Goal: Information Seeking & Learning: Learn about a topic

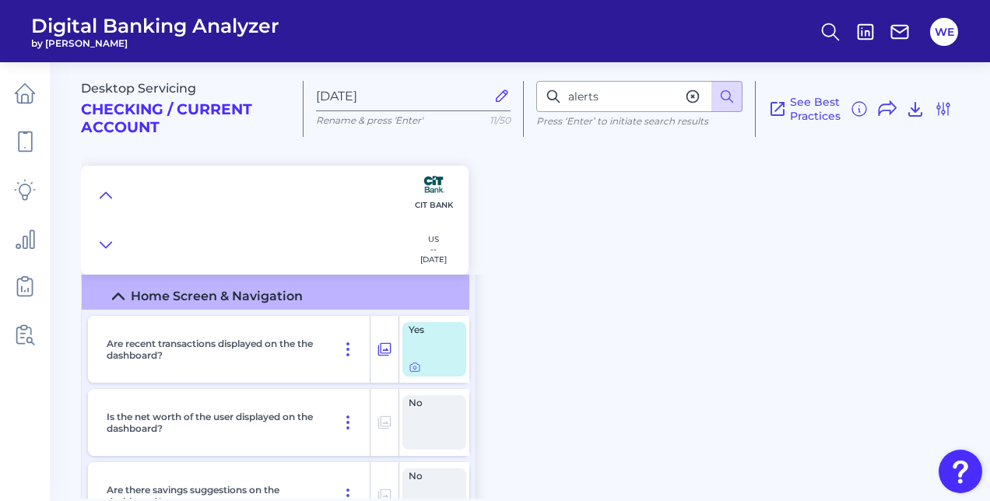
scroll to position [184, 0]
click at [414, 366] on icon at bounding box center [414, 366] width 12 height 12
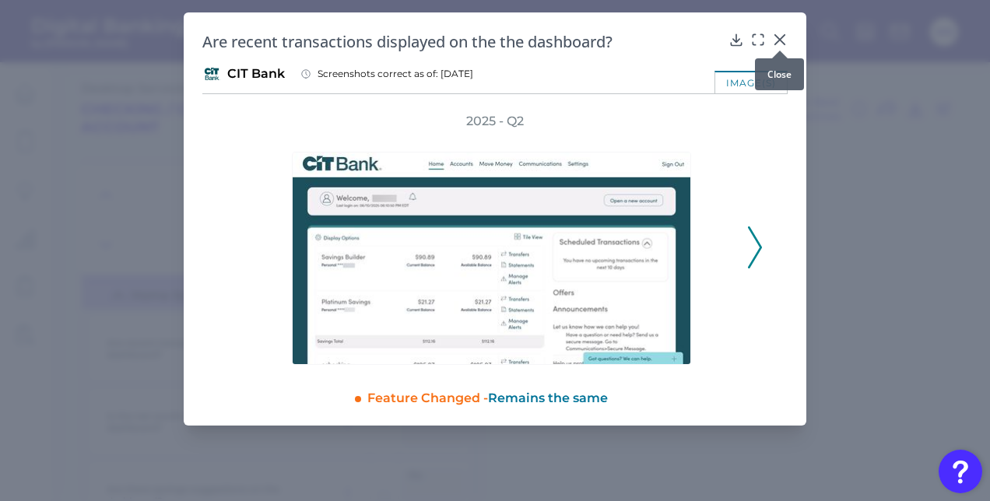
click at [785, 40] on icon at bounding box center [780, 40] width 16 height 16
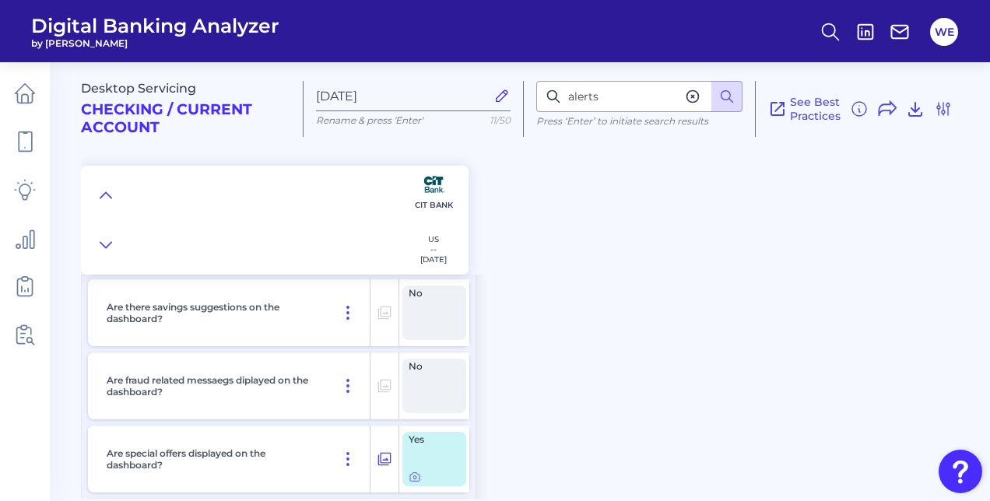
scroll to position [437, 0]
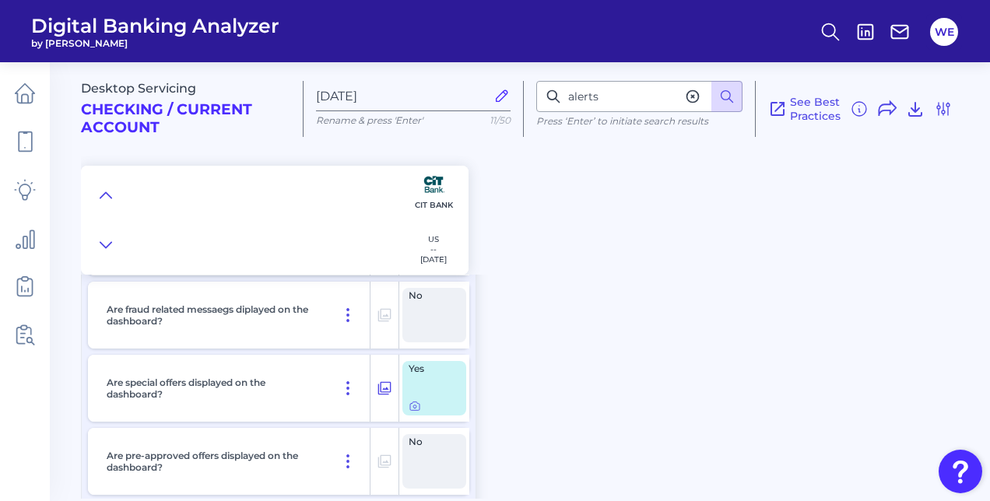
click at [422, 406] on div at bounding box center [433, 406] width 51 height 12
click at [415, 405] on icon at bounding box center [414, 406] width 3 height 3
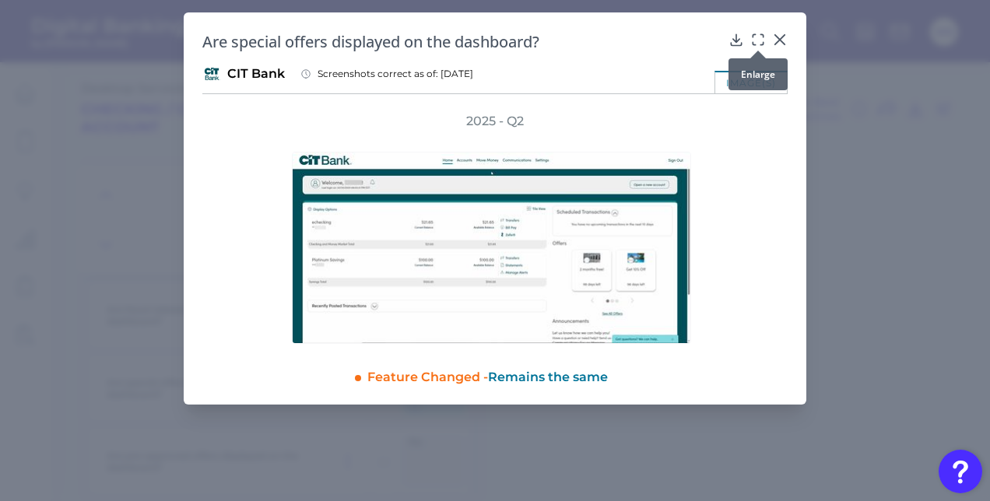
click at [758, 36] on icon at bounding box center [758, 40] width 16 height 16
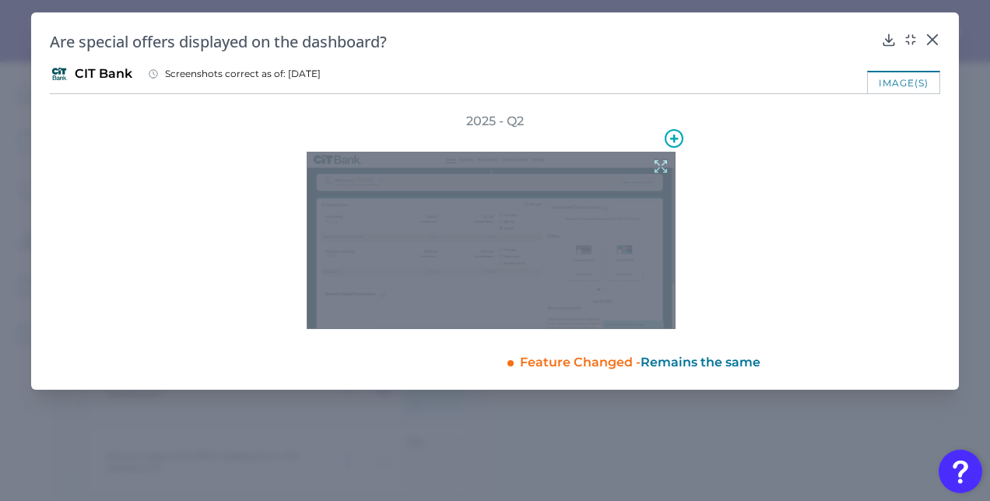
click at [663, 167] on icon at bounding box center [660, 166] width 17 height 17
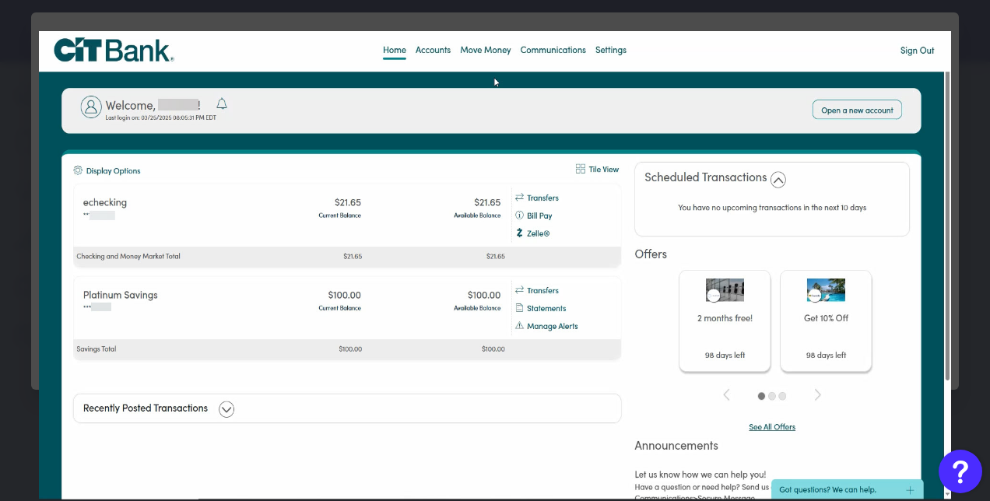
click at [966, 293] on div at bounding box center [495, 250] width 990 height 501
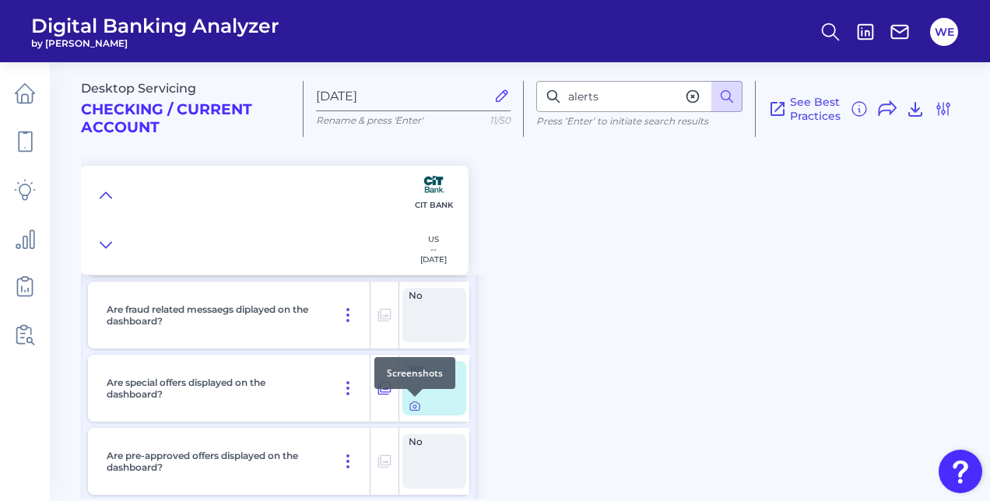
click at [415, 409] on icon at bounding box center [414, 406] width 9 height 9
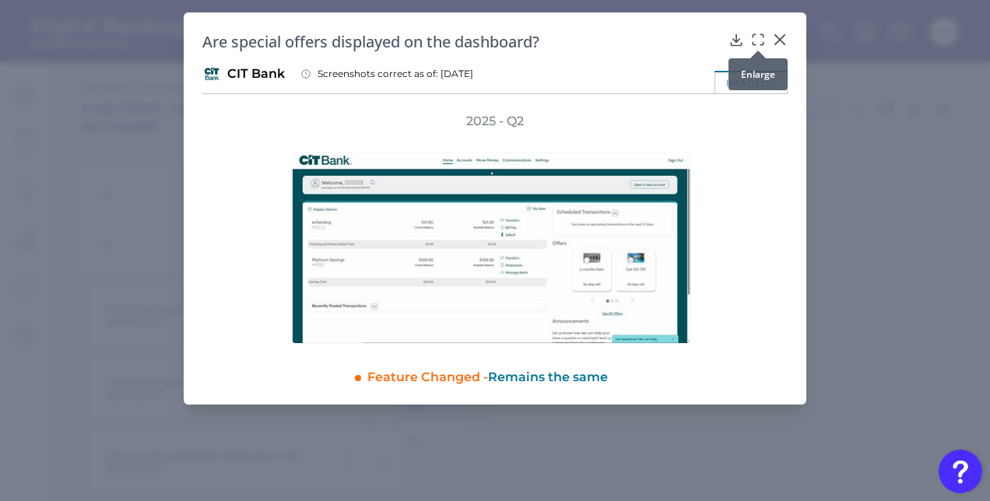
click at [761, 40] on icon at bounding box center [758, 40] width 16 height 16
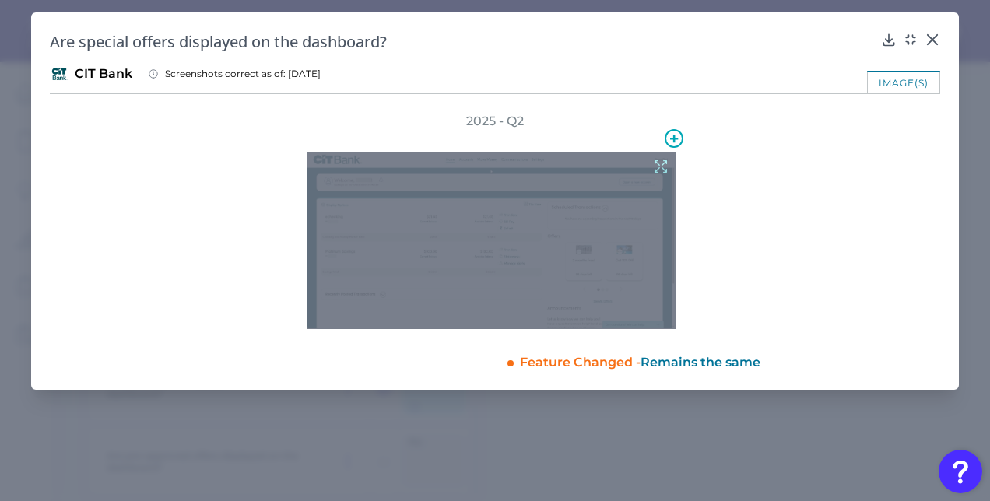
click at [663, 164] on icon at bounding box center [660, 166] width 17 height 17
